Goal: Answer question/provide support

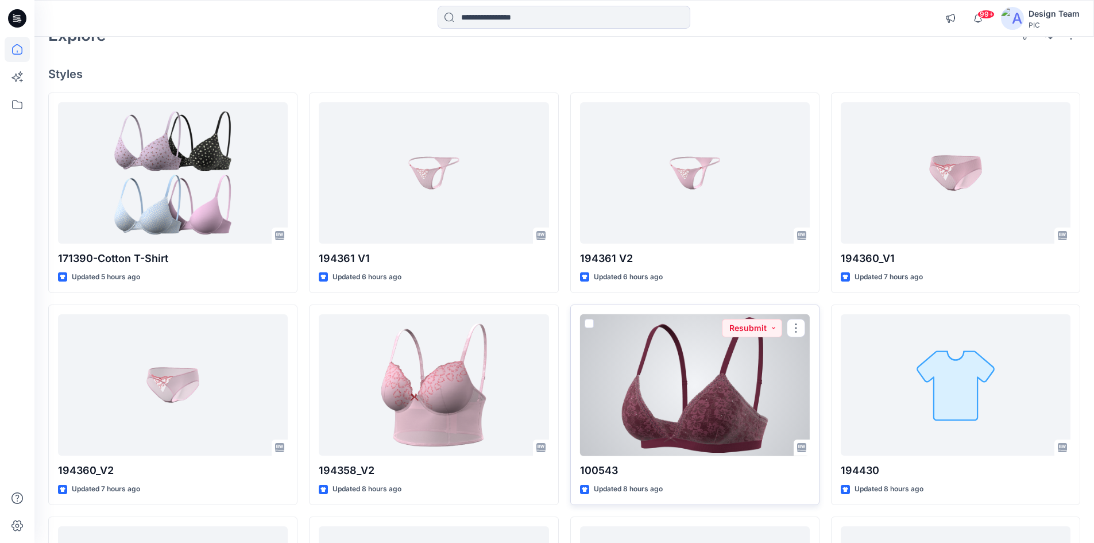
scroll to position [115, 0]
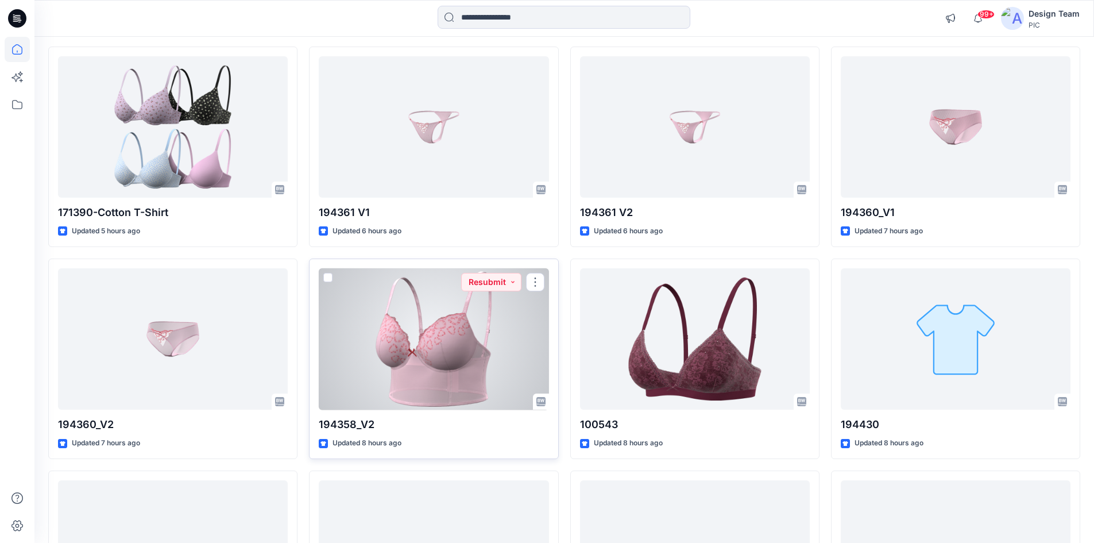
click at [438, 339] on div at bounding box center [434, 339] width 230 height 142
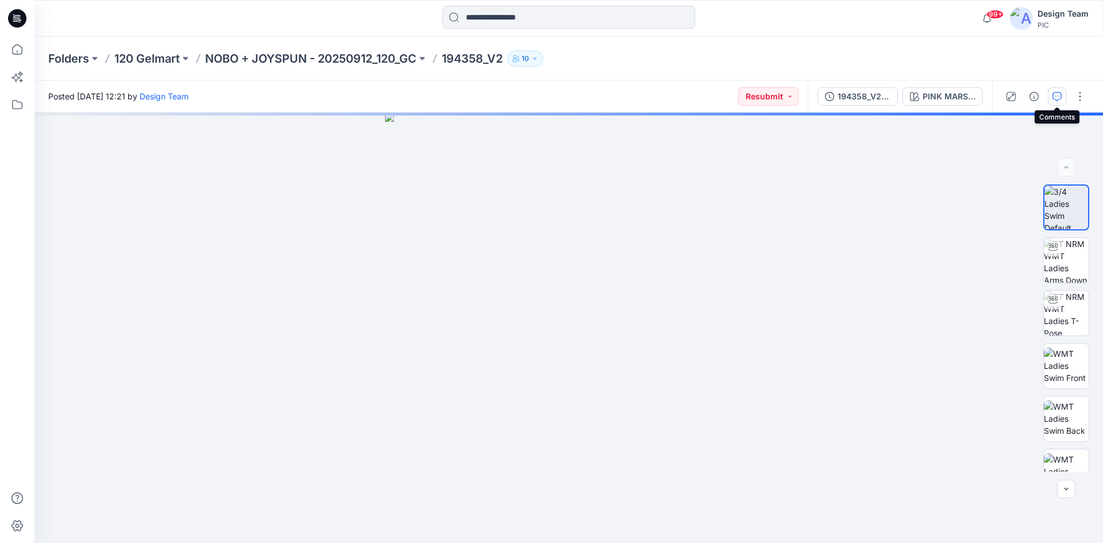
click at [1061, 99] on icon "button" at bounding box center [1056, 96] width 9 height 9
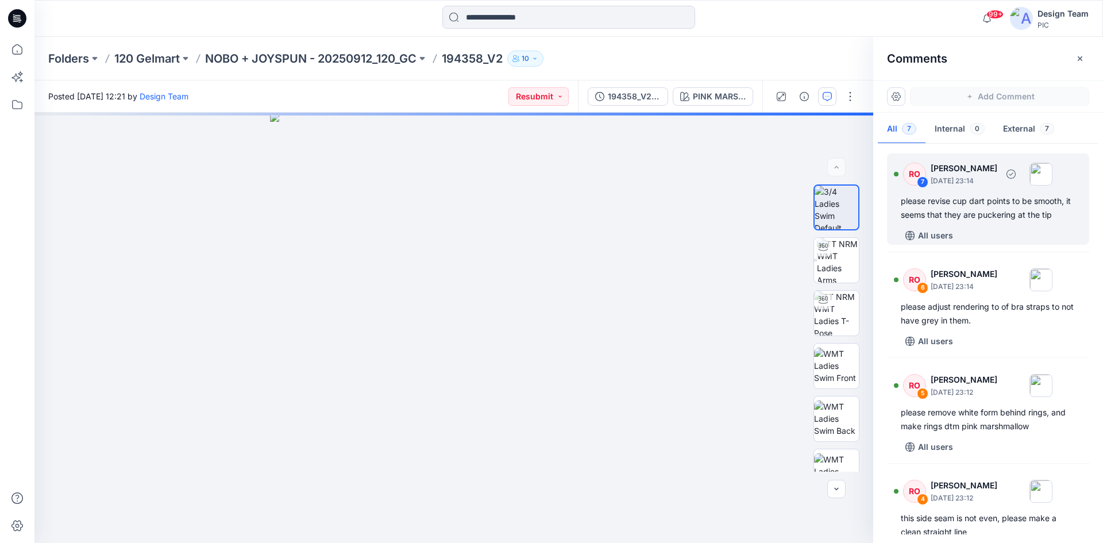
click at [946, 206] on div "please revise cup dart points to be smooth, it seems that they are puckering at…" at bounding box center [988, 208] width 175 height 28
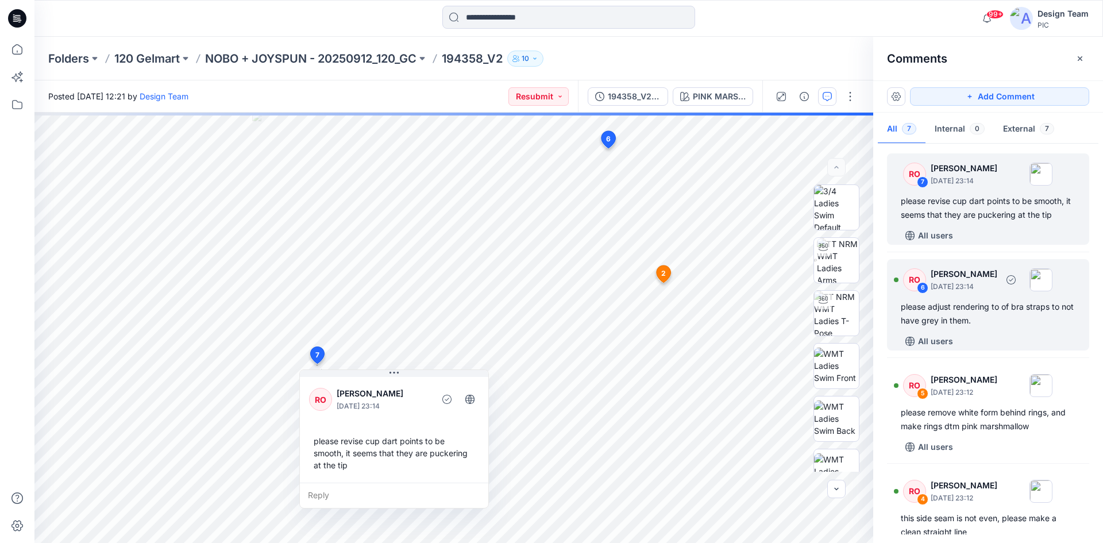
click at [989, 317] on div "please adjust rendering to of bra straps to not have grey in them." at bounding box center [988, 314] width 175 height 28
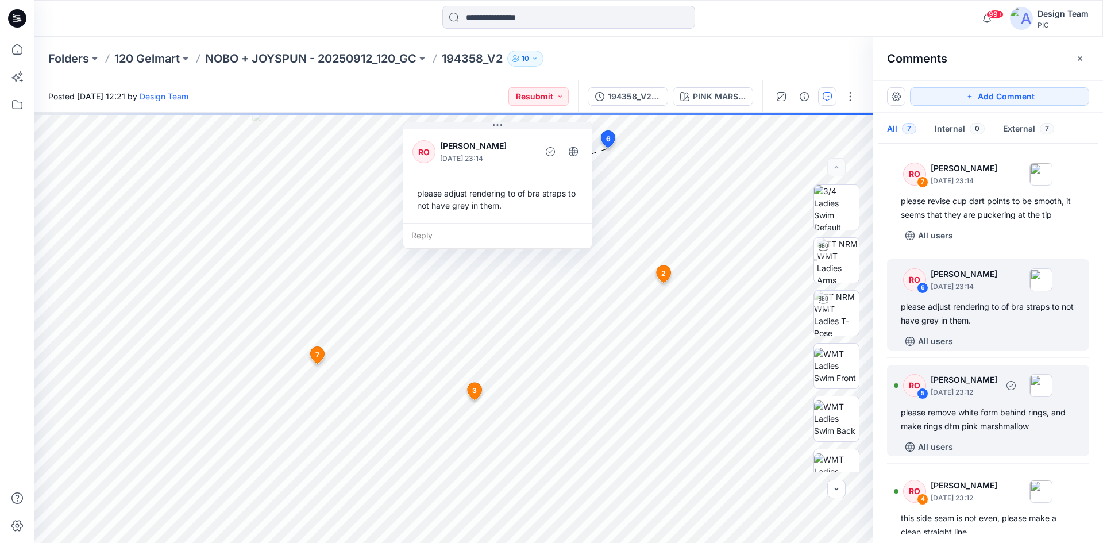
click at [985, 418] on div "please remove white form behind rings, and make rings dtm pink marshmallow" at bounding box center [988, 420] width 175 height 28
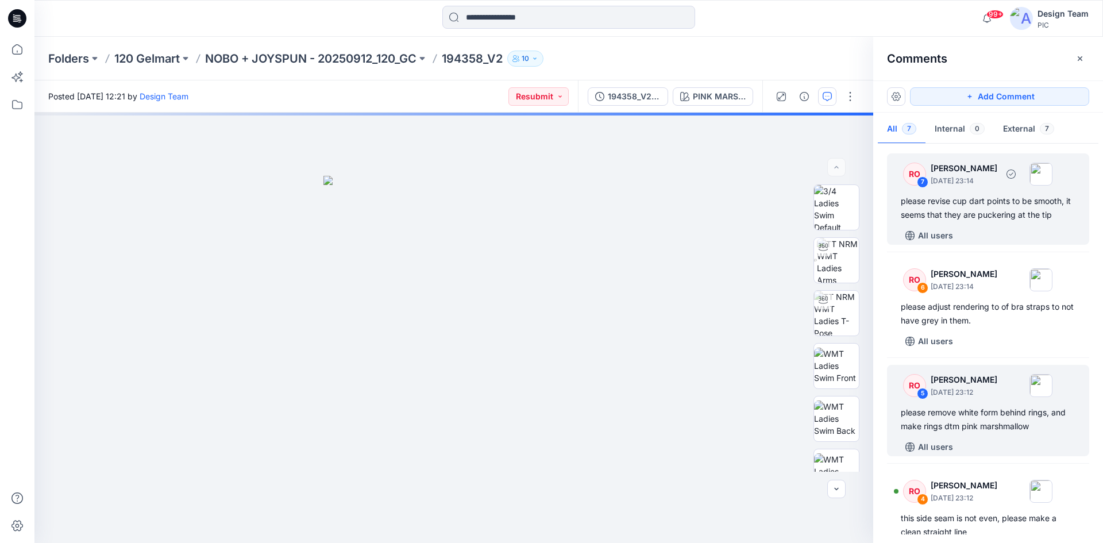
click at [962, 201] on div "please revise cup dart points to be smooth, it seems that they are puckering at…" at bounding box center [988, 208] width 175 height 28
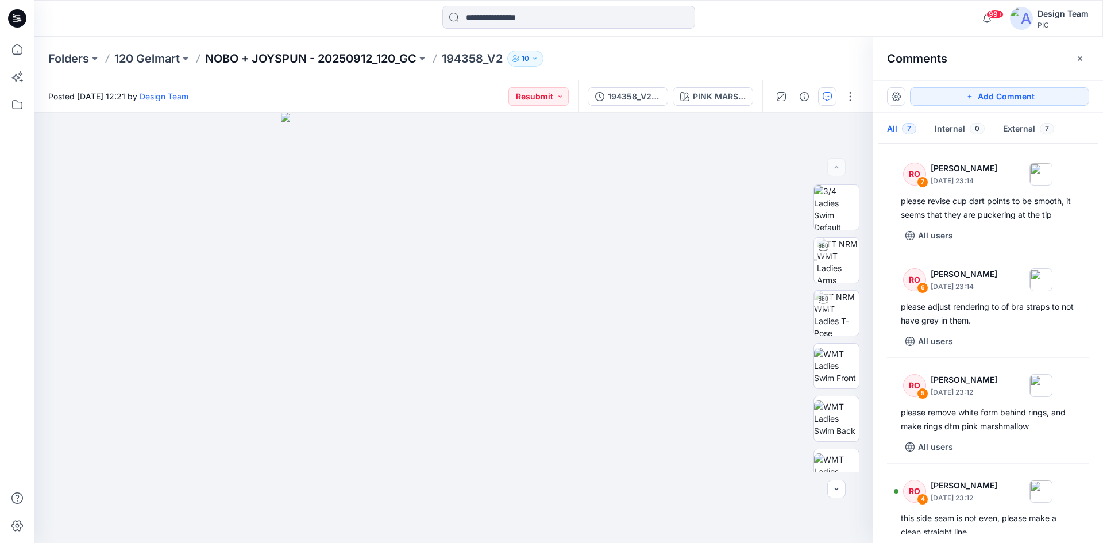
click at [374, 56] on p "NOBO + JOYSPUN - 20250912_120_GC" at bounding box center [310, 59] width 211 height 16
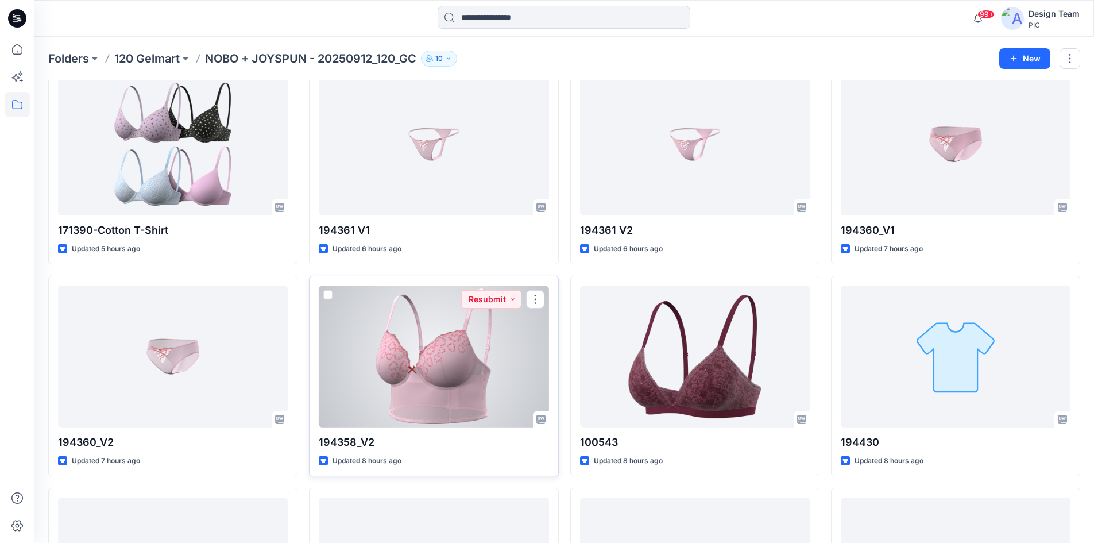
scroll to position [115, 0]
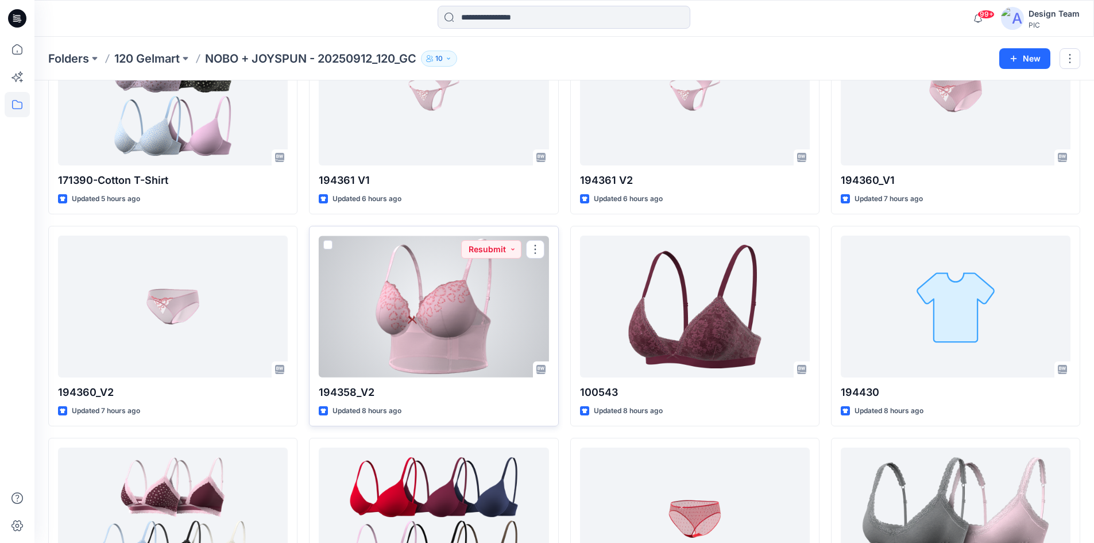
click at [457, 323] on div at bounding box center [434, 307] width 230 height 142
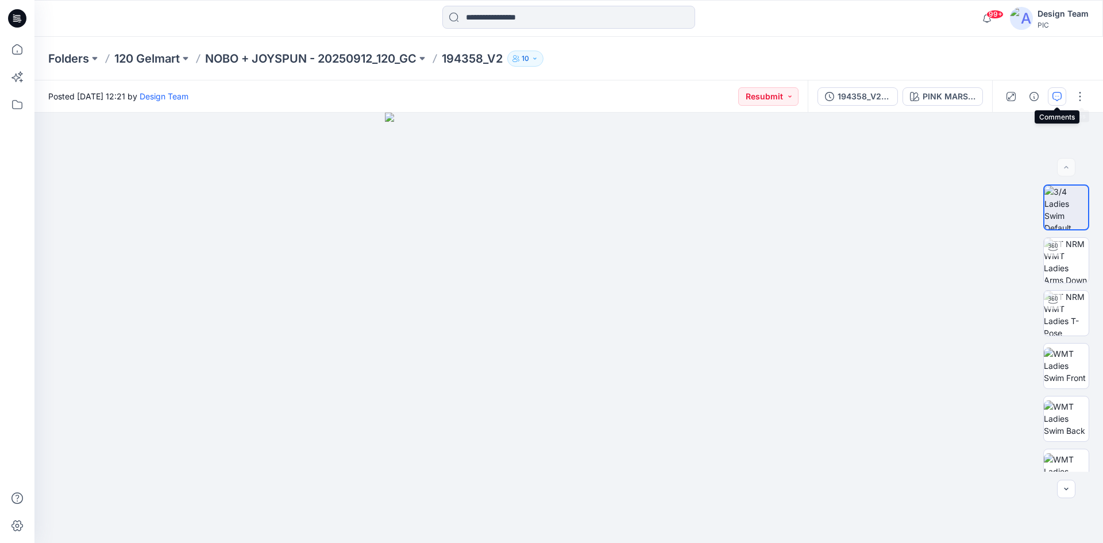
click at [1056, 97] on icon "button" at bounding box center [1056, 96] width 9 height 9
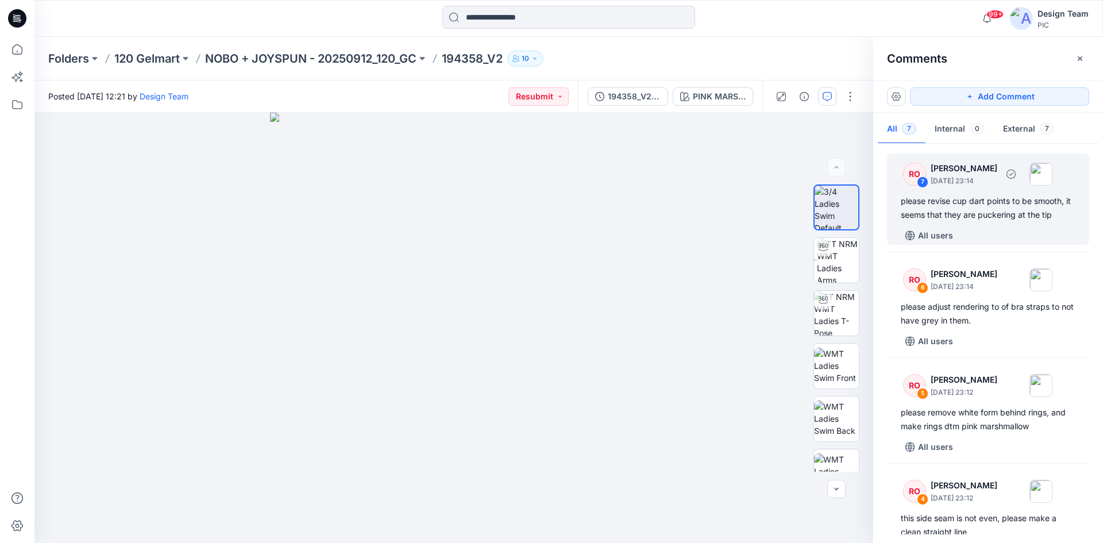
click at [980, 223] on div "RO 7 [PERSON_NAME] [DATE] 23:14 please revise cup dart points to be smooth, it …" at bounding box center [988, 198] width 202 height 91
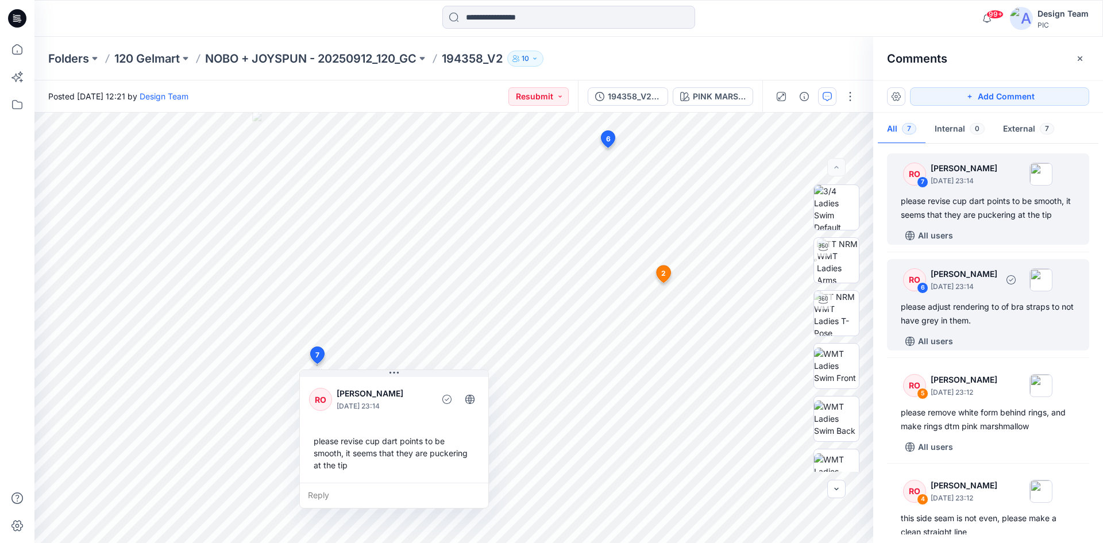
click at [985, 301] on div "please adjust rendering to of bra straps to not have grey in them." at bounding box center [988, 314] width 175 height 28
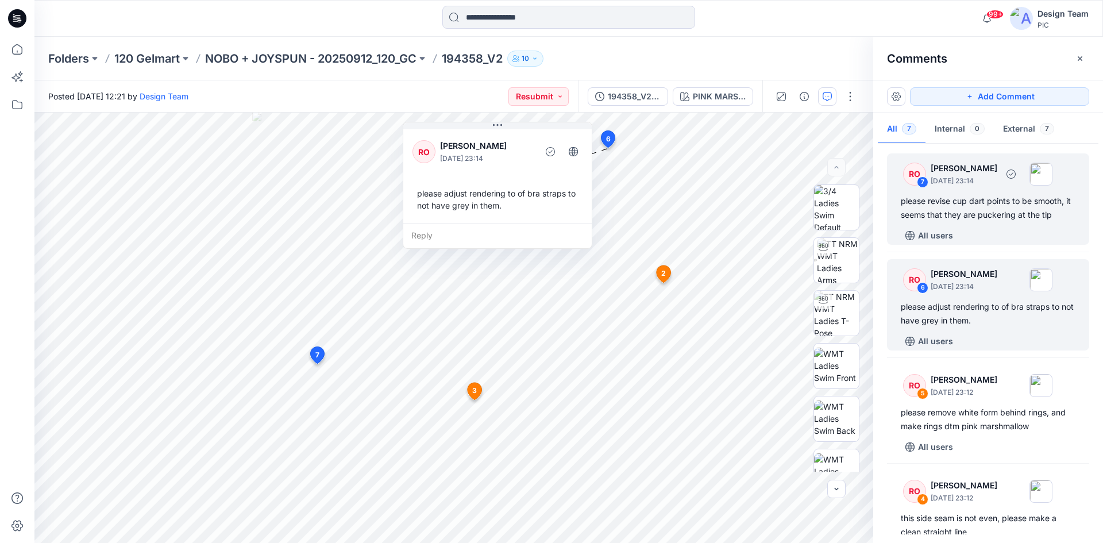
click at [984, 219] on div "please revise cup dart points to be smooth, it seems that they are puckering at…" at bounding box center [988, 208] width 175 height 28
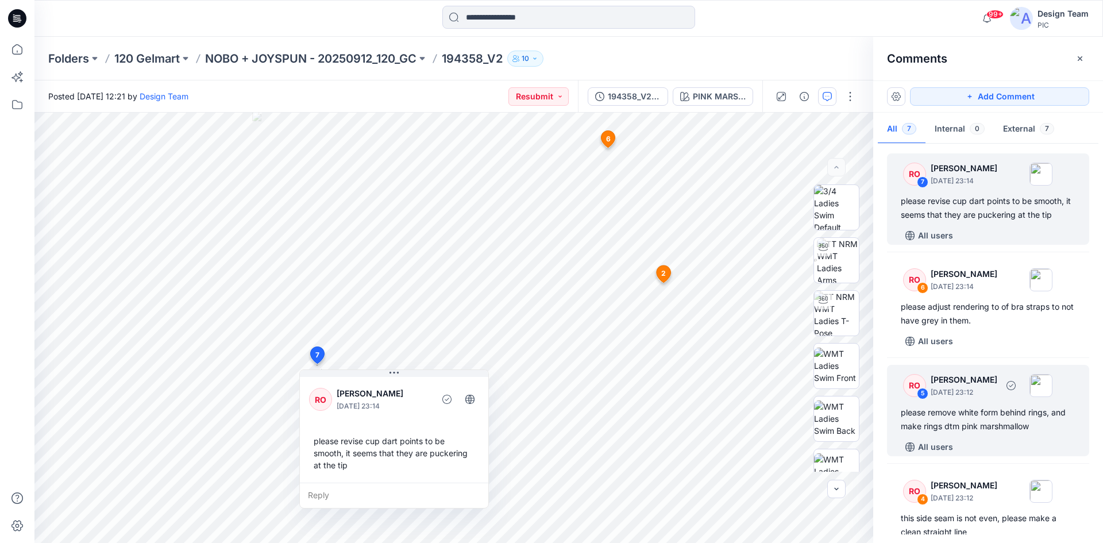
click at [978, 404] on div "RO 5 [PERSON_NAME] [DATE] 23:12 please remove white form behind rings, and make…" at bounding box center [988, 410] width 202 height 91
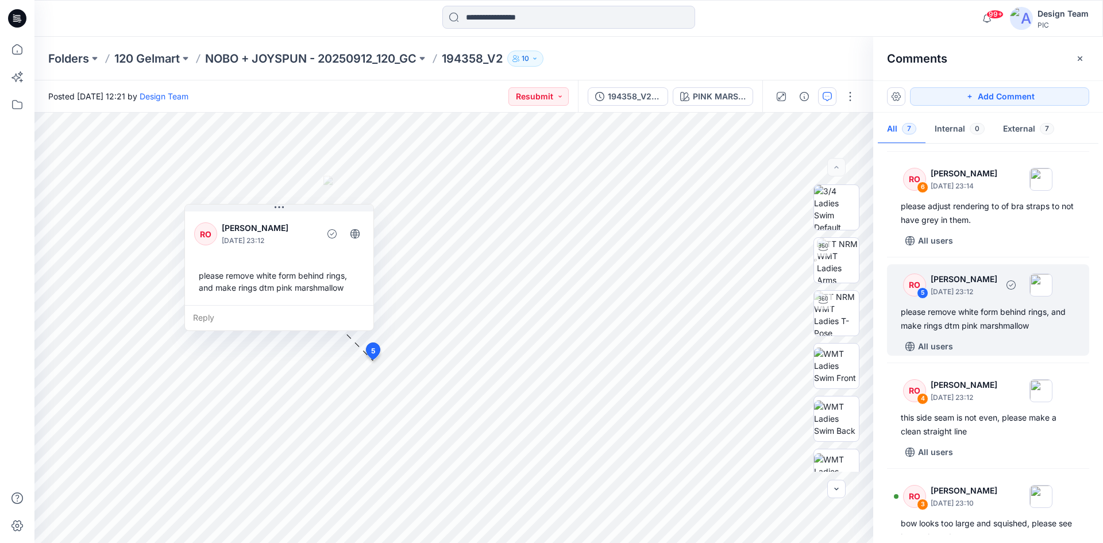
scroll to position [115, 0]
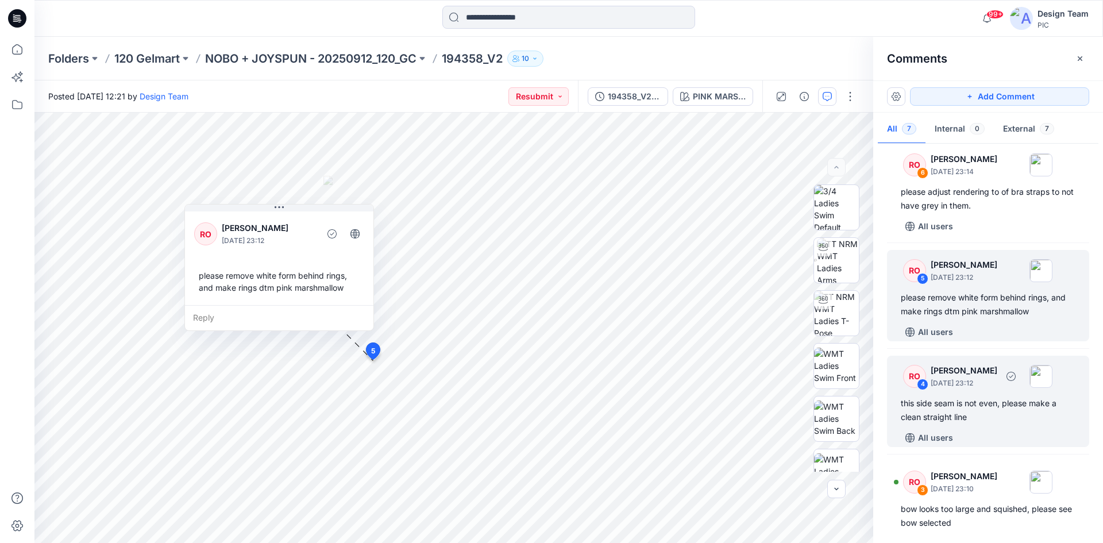
click at [995, 422] on div "this side seam is not even, please make a clean straight line" at bounding box center [988, 410] width 175 height 28
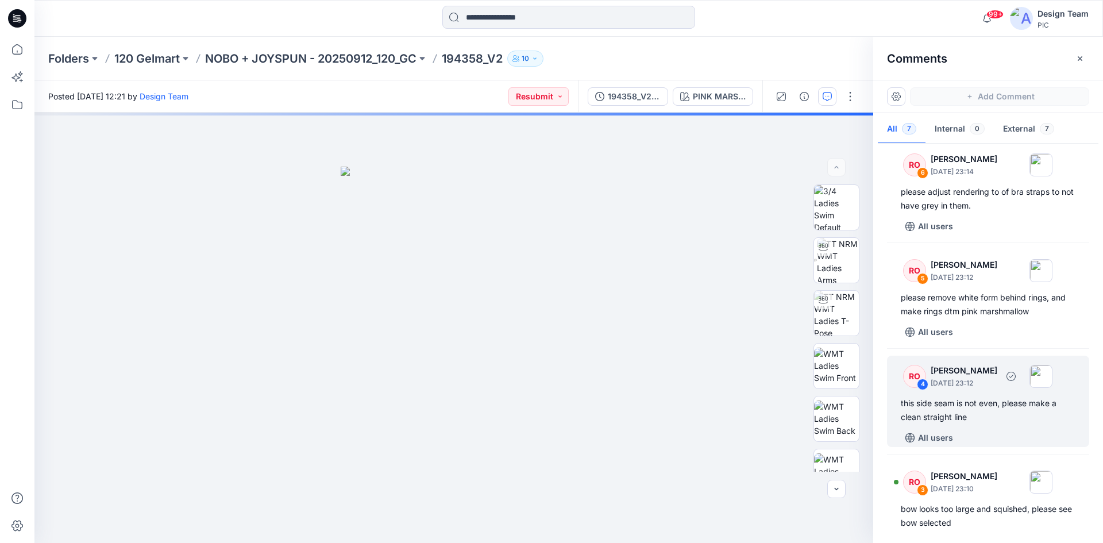
click at [981, 392] on div "RO 4 [PERSON_NAME] [DATE] 23:12 this side seam is not even, please make a clean…" at bounding box center [988, 401] width 202 height 91
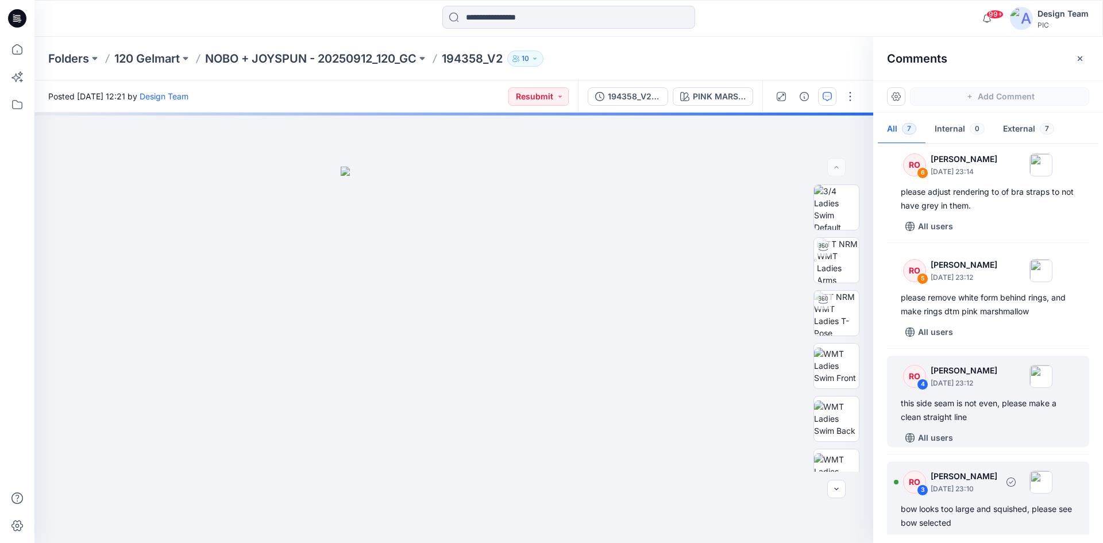
click at [982, 499] on div "RO 3 [PERSON_NAME] [DATE] 23:10 bow looks too large and squished, please see bo…" at bounding box center [988, 506] width 202 height 91
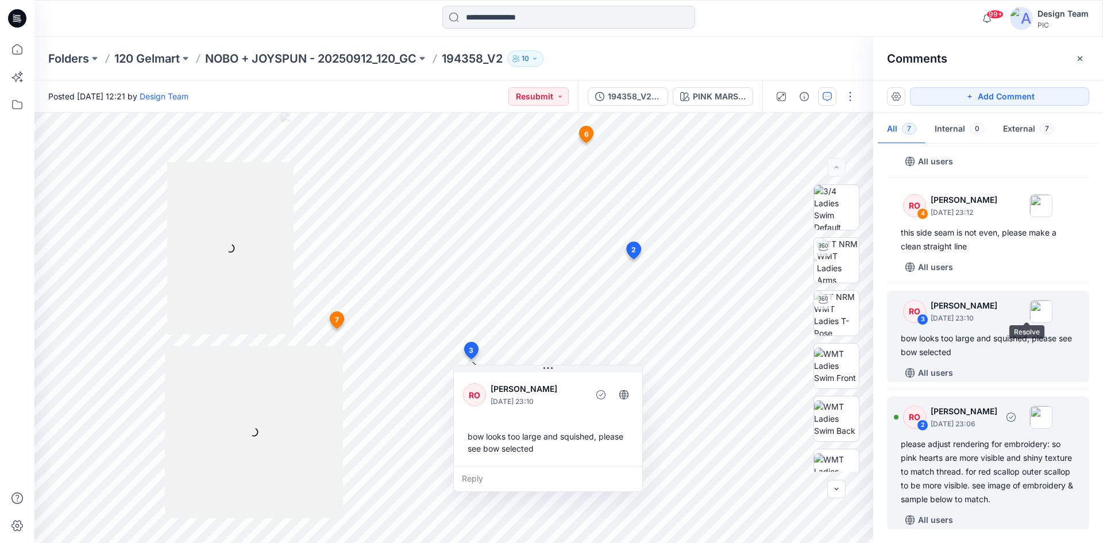
scroll to position [306, 0]
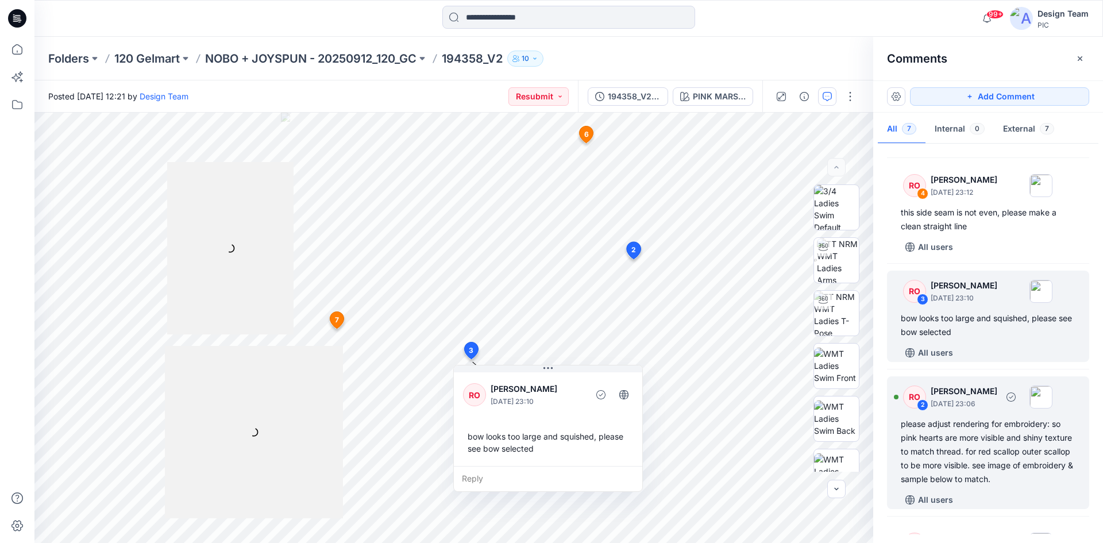
click at [973, 447] on div "please adjust rendering for embroidery: so pink hearts are more visible and shi…" at bounding box center [988, 451] width 175 height 69
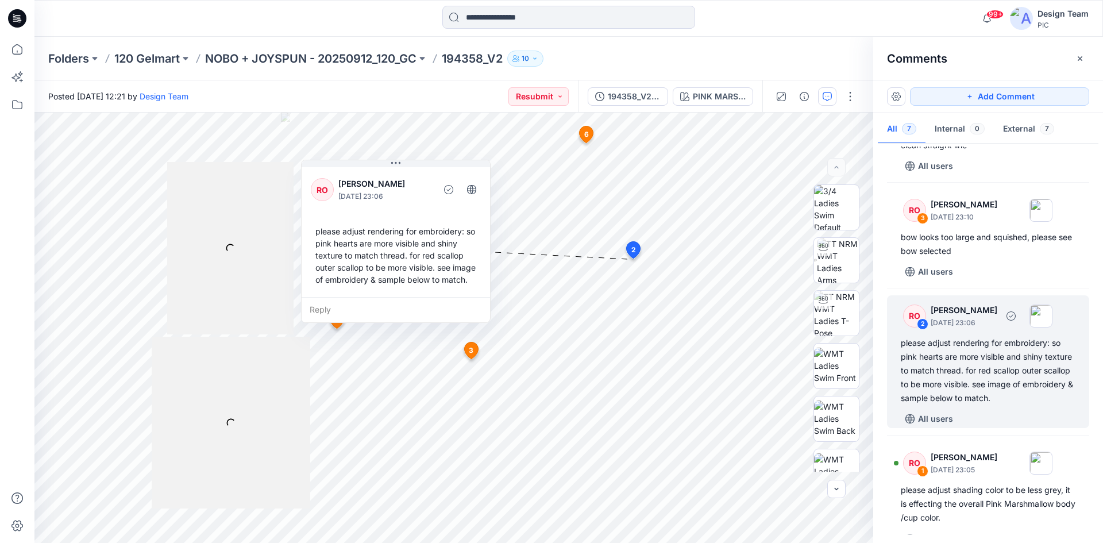
scroll to position [407, 0]
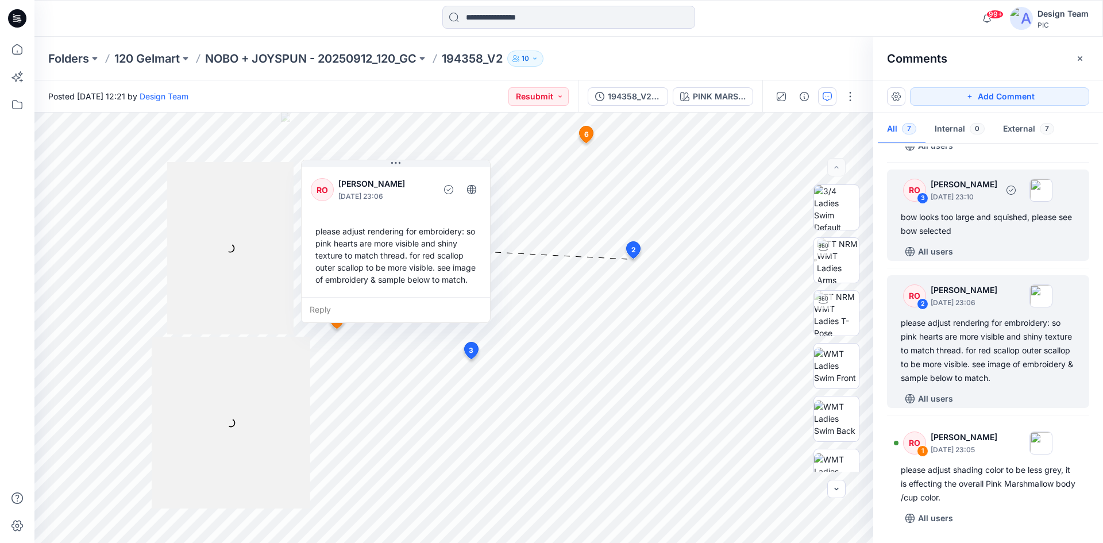
click at [1006, 220] on div "bow looks too large and squished, please see bow selected" at bounding box center [988, 224] width 175 height 28
